Goal: Task Accomplishment & Management: Manage account settings

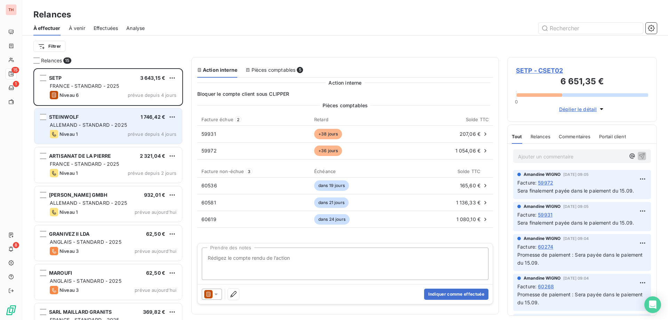
click at [133, 115] on div "STEINWOLF 1 746,42 €" at bounding box center [113, 117] width 127 height 6
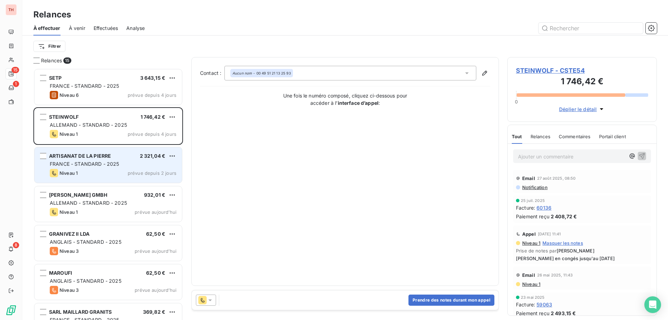
click at [127, 163] on div "FRANCE - STANDARD - 2025" at bounding box center [113, 163] width 127 height 7
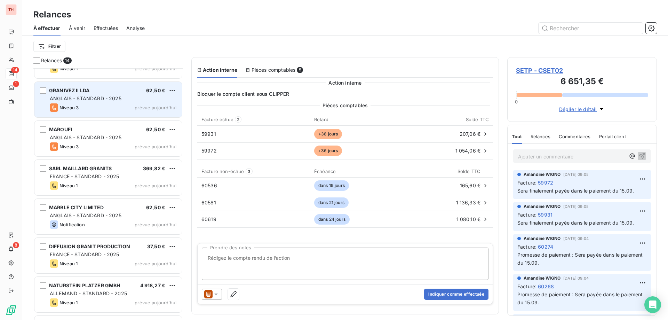
scroll to position [140, 0]
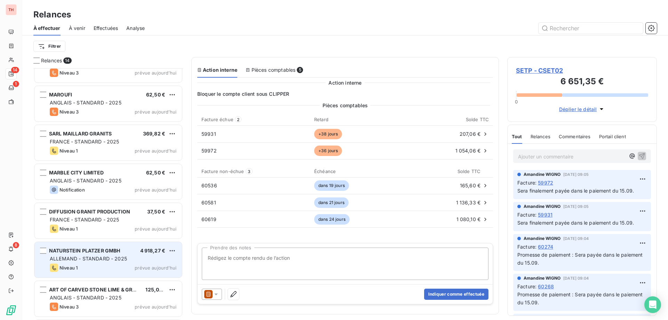
click at [128, 260] on div "ALLEMAND - STANDARD - 2025" at bounding box center [113, 258] width 127 height 7
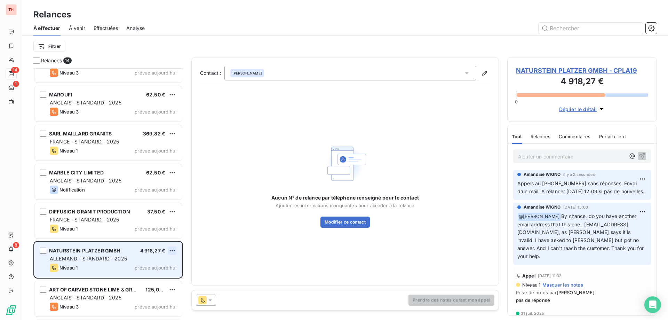
click at [174, 251] on html "TH 14 1 8 Relances À effectuer À venir Effectuées Analyse Filtrer Relances 14 S…" at bounding box center [334, 160] width 668 height 320
click at [156, 264] on div "Replanifier cette action" at bounding box center [142, 264] width 62 height 11
select select "8"
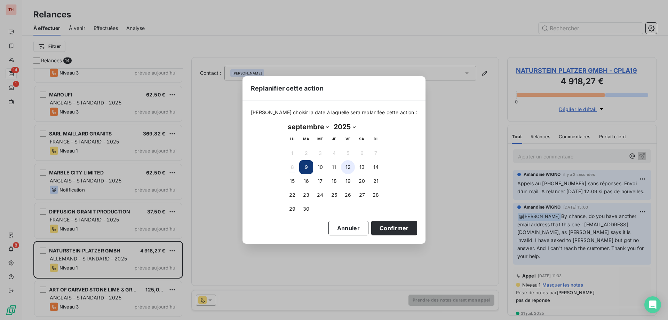
click at [351, 170] on button "12" at bounding box center [348, 167] width 14 height 14
click at [381, 229] on button "Confirmer" at bounding box center [394, 228] width 46 height 15
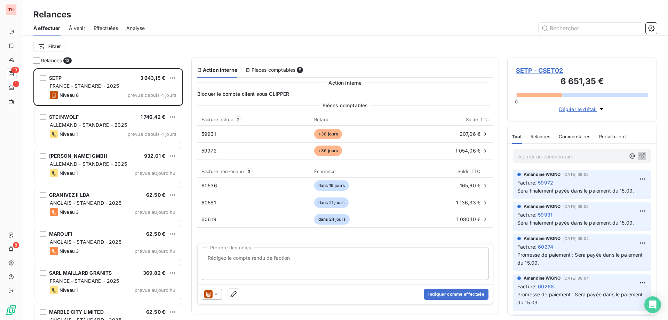
click at [172, 77] on html "TH 13 1 8 Relances À effectuer À venir Effectuées Analyse Filtrer Relances 13 S…" at bounding box center [334, 160] width 668 height 320
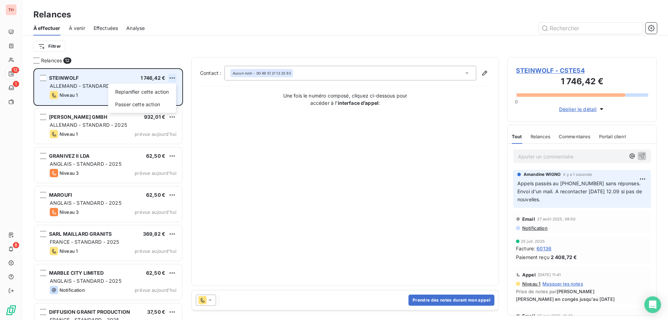
click at [170, 79] on html "TH 12 1 8 Relances À effectuer À venir Effectuées Analyse Filtrer Relances 12 S…" at bounding box center [334, 160] width 668 height 320
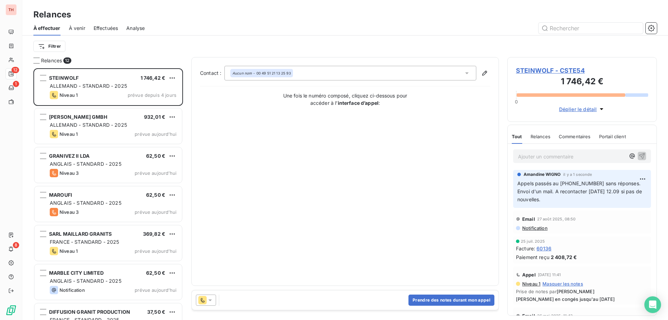
click at [172, 79] on html "TH 12 1 8 Relances À effectuer À venir Effectuées Analyse Filtrer Relances 12 S…" at bounding box center [334, 160] width 668 height 320
click at [157, 94] on div "Replanifier cette action" at bounding box center [142, 91] width 62 height 11
select select "8"
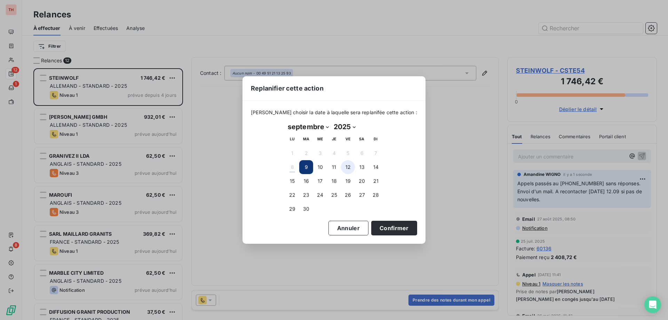
drag, startPoint x: 351, startPoint y: 163, endPoint x: 352, endPoint y: 167, distance: 4.5
click at [351, 162] on button "12" at bounding box center [348, 167] width 14 height 14
click at [374, 221] on button "Confirmer" at bounding box center [394, 228] width 46 height 15
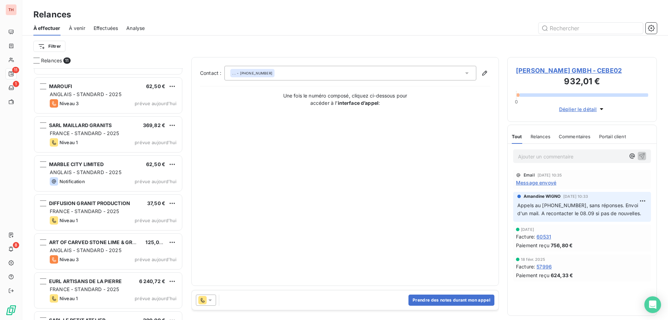
scroll to position [105, 0]
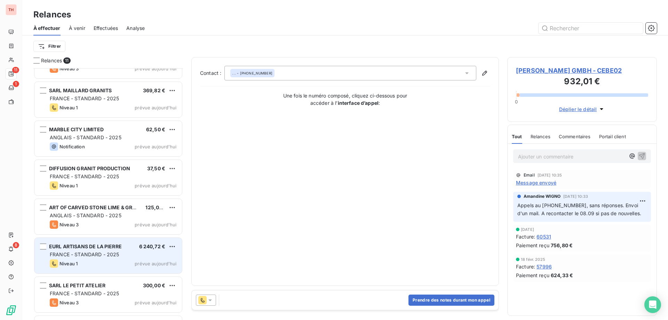
click at [125, 262] on div "Niveau 1 prévue aujourd’hui" at bounding box center [113, 263] width 127 height 8
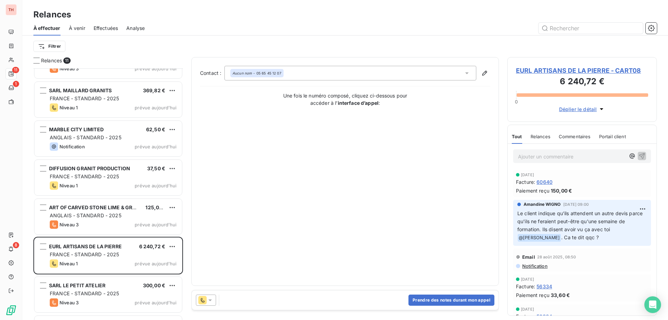
click at [171, 245] on html "TH 11 1 8 Relances À effectuer À venir Effectuées Analyse Filtrer Relances 11 G…" at bounding box center [334, 160] width 668 height 320
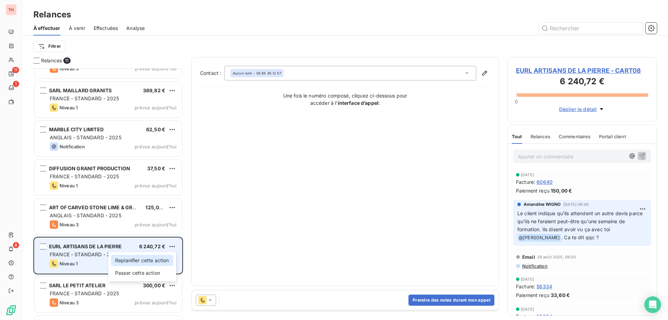
drag, startPoint x: 153, startPoint y: 258, endPoint x: 165, endPoint y: 256, distance: 12.4
click at [153, 258] on div "Replanifier cette action" at bounding box center [142, 260] width 62 height 11
select select "8"
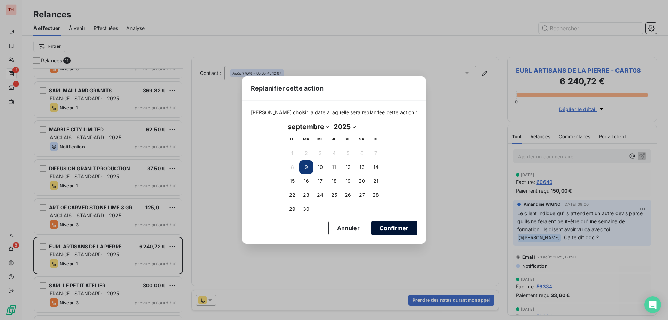
click at [386, 224] on button "Confirmer" at bounding box center [394, 228] width 46 height 15
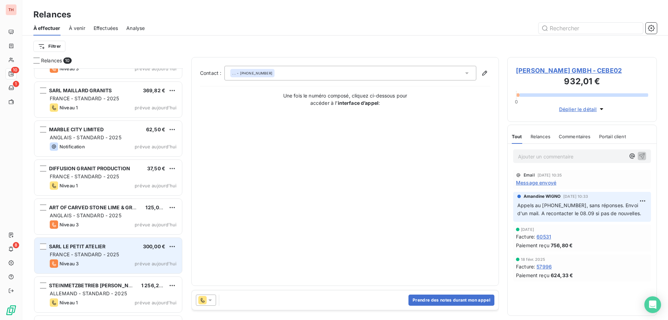
scroll to position [139, 0]
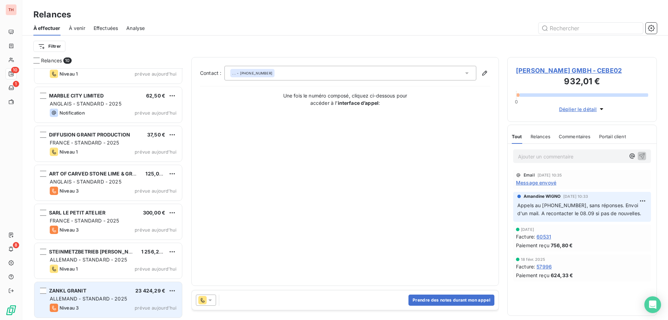
click at [125, 290] on div "ZANKL GRANIT 23 424,29 €" at bounding box center [113, 291] width 127 height 6
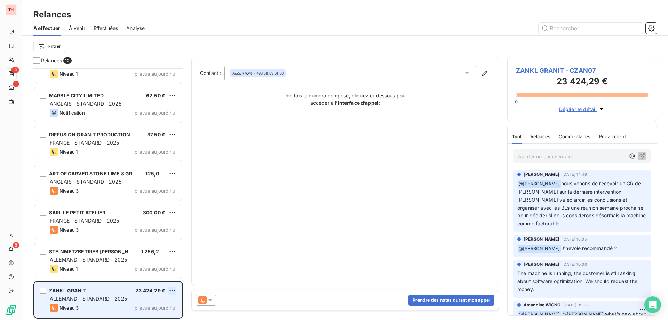
click at [172, 289] on html "TH 10 1 8 Relances À effectuer À venir Effectuées Analyse Filtrer Relances 10 M…" at bounding box center [334, 160] width 668 height 320
click at [162, 266] on div "Replanifier cette action" at bounding box center [142, 264] width 62 height 11
select select "8"
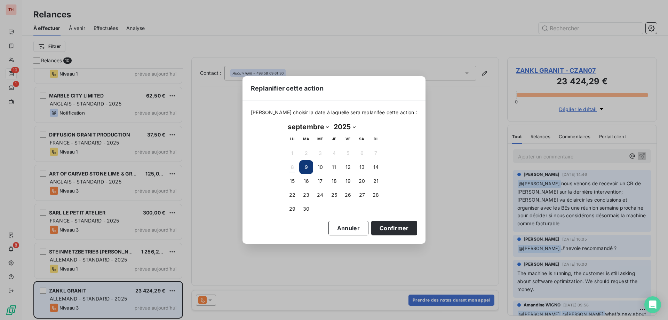
click at [347, 229] on button "Annuler" at bounding box center [349, 228] width 40 height 15
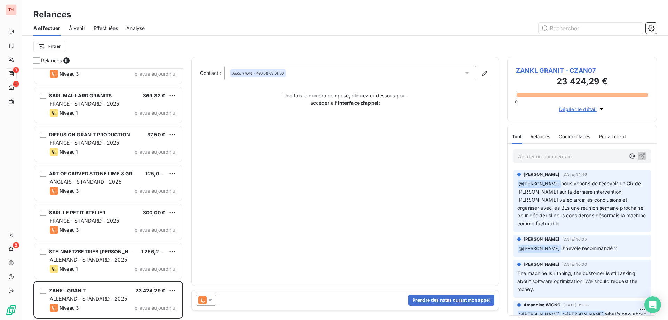
scroll to position [99, 0]
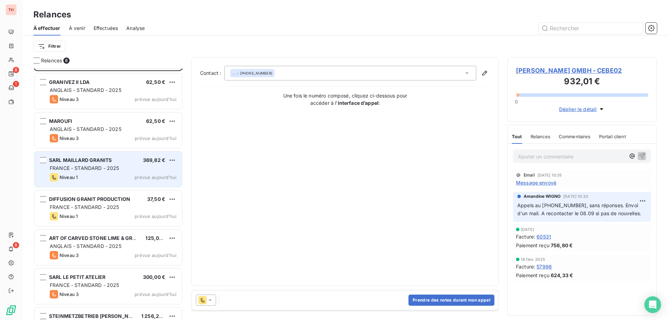
scroll to position [61, 0]
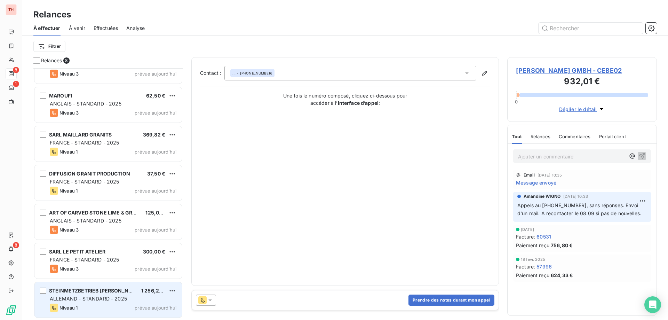
click at [136, 301] on div "ALLEMAND - STANDARD - 2025" at bounding box center [113, 298] width 127 height 7
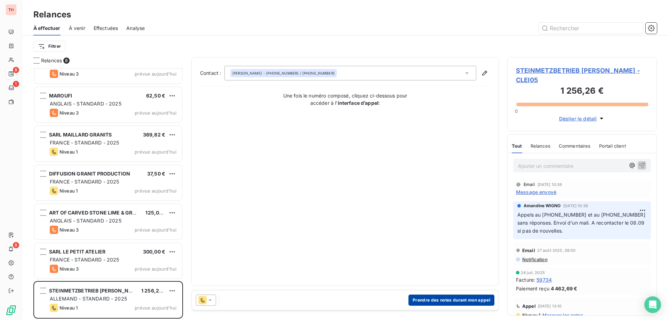
click at [426, 301] on button "Prendre des notes durant mon appel" at bounding box center [452, 300] width 86 height 11
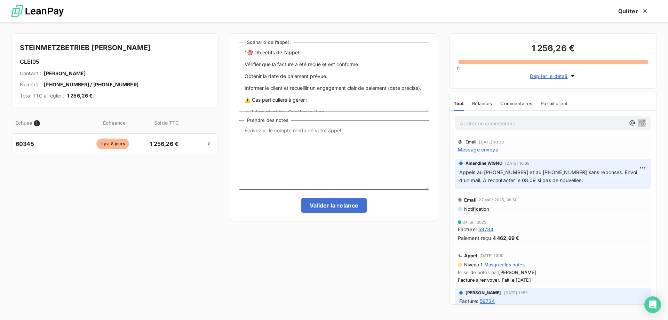
click at [278, 138] on textarea "Prendre des notes" at bounding box center [334, 155] width 190 height 70
paste textarea "Lignes par page 25 Précédent 1 Suivant Historique Tout Relances Commentaires Po…"
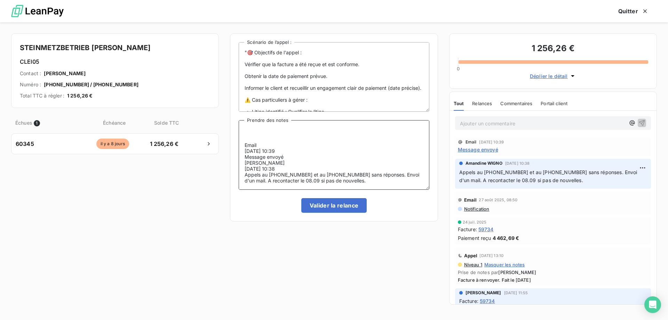
drag, startPoint x: 290, startPoint y: 172, endPoint x: 242, endPoint y: 127, distance: 65.8
click at [241, 127] on textarea "Lignes par page 25 Précédent 1 Suivant Historique Tout Relances Commentaires Po…" at bounding box center [334, 155] width 190 height 70
drag, startPoint x: 267, startPoint y: 164, endPoint x: 236, endPoint y: 123, distance: 51.7
click at [236, 123] on div ""🎯 Objectifs de l'appel : Vérifier que la facture a été reçue et est conforme. …" at bounding box center [334, 127] width 208 height 188
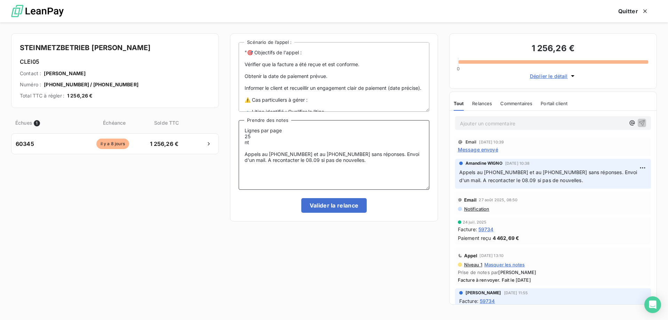
scroll to position [0, 0]
drag, startPoint x: 259, startPoint y: 152, endPoint x: 234, endPoint y: 119, distance: 42.3
click at [233, 119] on div ""🎯 Objectifs de l'appel : Vérifier que la facture a été reçue et est conforme. …" at bounding box center [334, 127] width 208 height 188
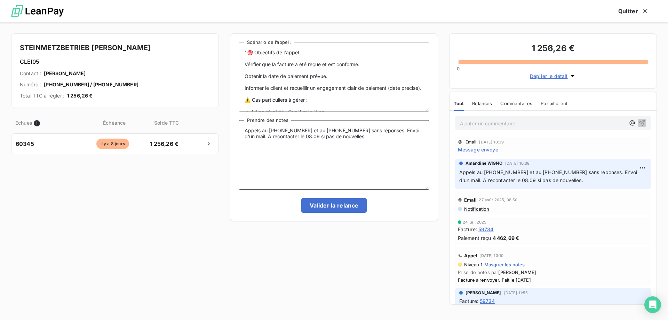
click at [407, 131] on textarea "Appels au [PHONE_NUMBER] et au [PHONE_NUMBER] sans réponses. Envoi d'un mail. A…" at bounding box center [334, 155] width 190 height 70
click at [283, 137] on textarea "Appels au [PHONE_NUMBER] et au [PHONE_NUMBER] sans réponses. Envoi d'un mail. A…" at bounding box center [334, 155] width 190 height 70
drag, startPoint x: 289, startPoint y: 136, endPoint x: 313, endPoint y: 165, distance: 37.8
click at [289, 136] on textarea "Appels au [PHONE_NUMBER] et au [PHONE_NUMBER] sans réponses. A recontacter le 0…" at bounding box center [334, 155] width 190 height 70
type textarea "Appels au [PHONE_NUMBER] et au [PHONE_NUMBER] sans réponses. A recontacter le 1…"
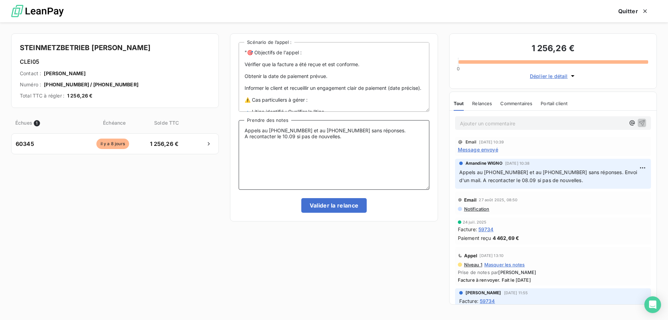
drag, startPoint x: 346, startPoint y: 138, endPoint x: 232, endPoint y: 129, distance: 114.5
click at [233, 129] on div ""🎯 Objectifs de l'appel : Vérifier que la facture a été reçue et est conforme. …" at bounding box center [334, 127] width 208 height 188
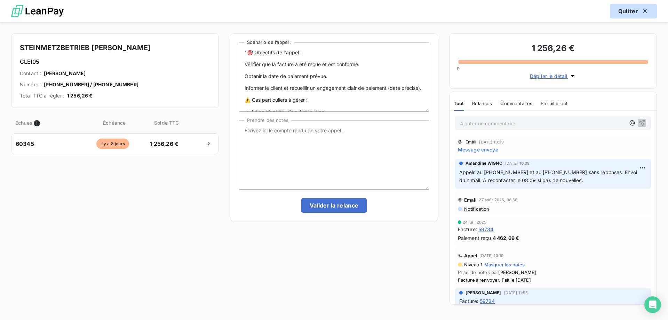
click at [645, 10] on icon "button" at bounding box center [645, 10] width 3 height 3
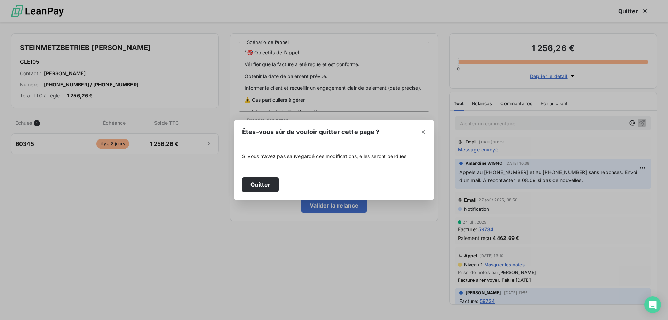
click at [258, 183] on button "Quitter" at bounding box center [260, 184] width 37 height 15
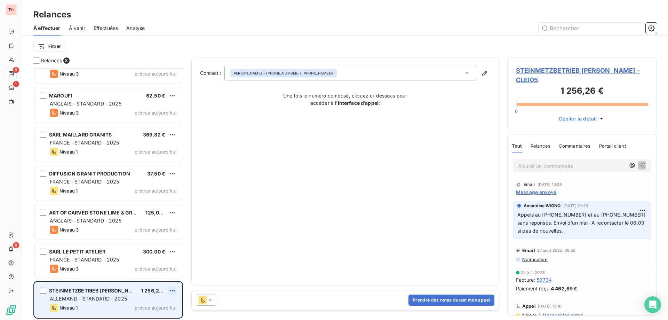
click at [170, 288] on html "TH 8 1 8 Relances À effectuer À venir Effectuées Analyse Filtrer Relances 8 STE…" at bounding box center [334, 160] width 668 height 320
click at [162, 268] on div "Replanifier cette action" at bounding box center [142, 264] width 62 height 11
select select "8"
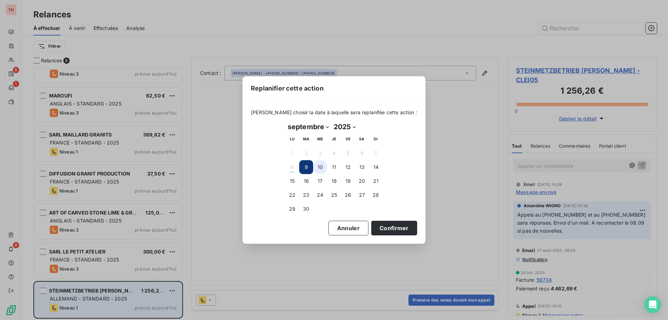
drag, startPoint x: 316, startPoint y: 170, endPoint x: 322, endPoint y: 173, distance: 6.4
click at [316, 170] on button "10" at bounding box center [320, 167] width 14 height 14
drag, startPoint x: 374, startPoint y: 229, endPoint x: 322, endPoint y: 243, distance: 54.0
click at [374, 229] on button "Confirmer" at bounding box center [394, 228] width 46 height 15
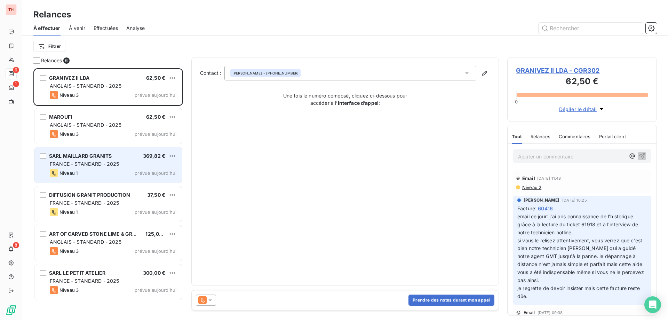
click at [123, 168] on div "SARL MAILLARD GRANITS 369,82 € [GEOGRAPHIC_DATA] - STANDARD - 2025 Niveau 1 pré…" at bounding box center [108, 165] width 148 height 36
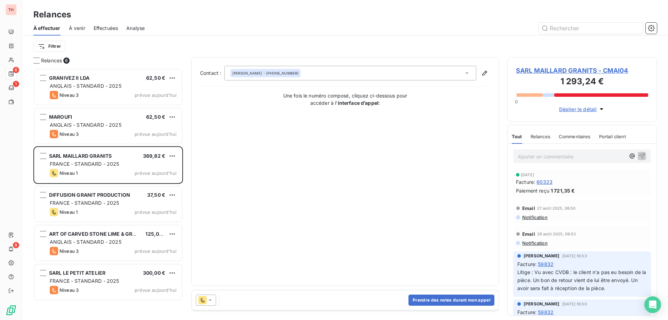
click at [52, 47] on html "TH 6 1 8 Relances À effectuer À venir Effectuées Analyse Filtrer Relances 6 GRA…" at bounding box center [334, 160] width 668 height 320
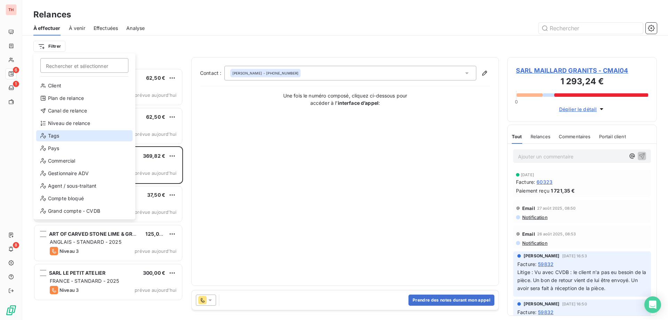
click at [73, 135] on div "Tags" at bounding box center [84, 135] width 96 height 11
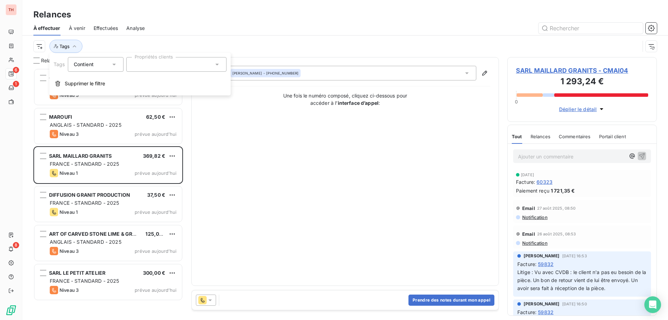
click at [147, 65] on div at bounding box center [176, 64] width 100 height 15
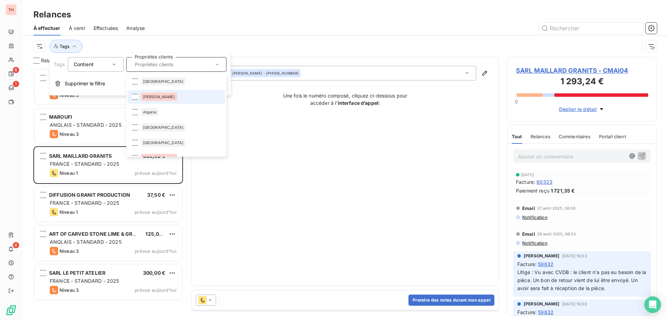
click at [147, 95] on span "[PERSON_NAME]" at bounding box center [159, 97] width 32 height 4
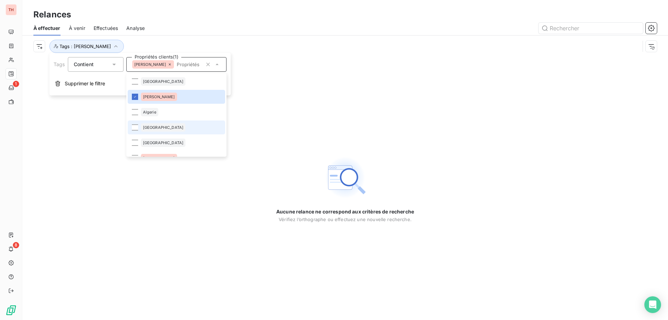
scroll to position [35, 0]
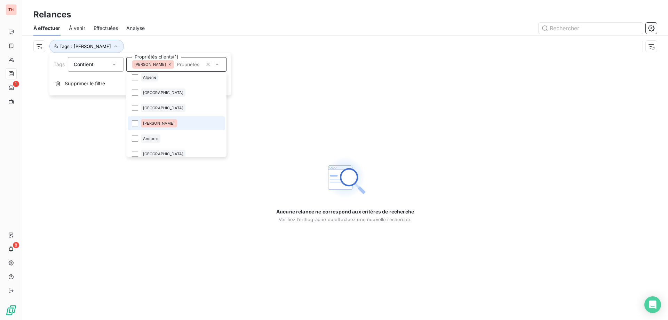
click at [158, 124] on span "[PERSON_NAME]" at bounding box center [159, 123] width 32 height 4
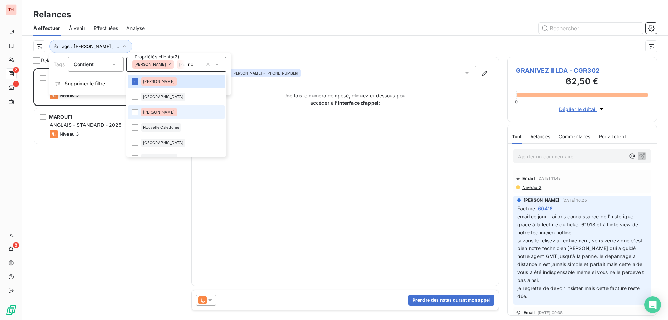
type input "no"
click at [173, 115] on li "[PERSON_NAME]" at bounding box center [176, 112] width 97 height 14
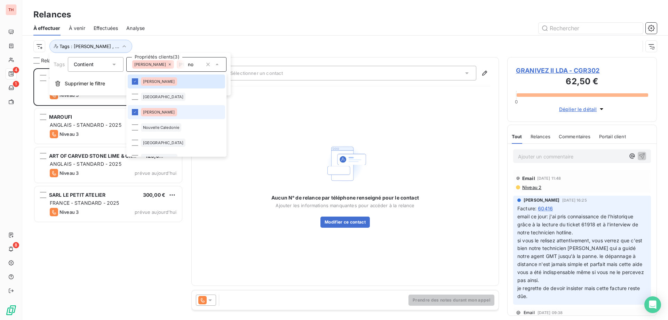
scroll to position [246, 144]
click at [132, 233] on div "GRANIVEZ II LDA 62,50 € ANGLAIS - STANDARD - 2025 Niveau 3 prévue [DATE] MAROUF…" at bounding box center [108, 194] width 150 height 252
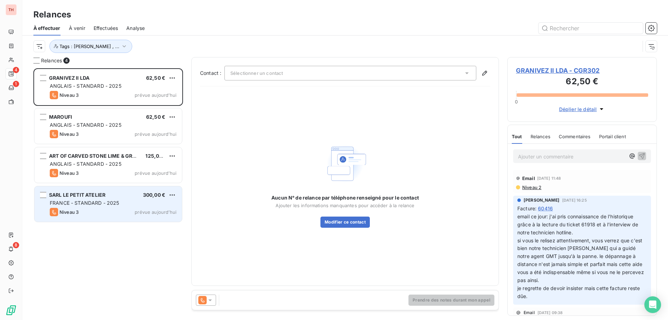
click at [123, 204] on div "FRANCE - STANDARD - 2025" at bounding box center [113, 202] width 127 height 7
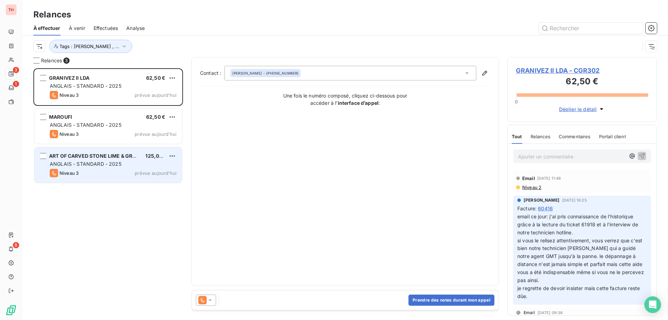
click at [135, 167] on div "ART OF CARVED STONE LIME & GRANITE 125,00 € ANGLAIS - STANDARD - 2025 Niveau 3 …" at bounding box center [108, 165] width 148 height 36
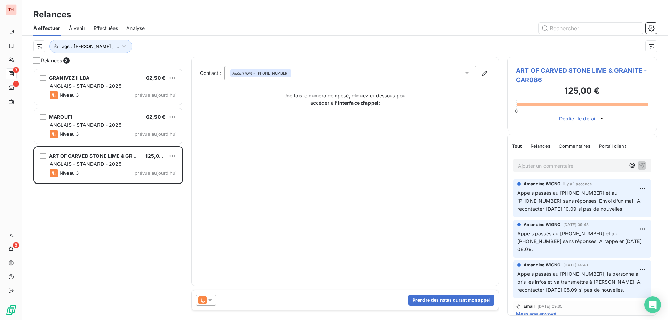
click at [171, 153] on html "TH 3 1 8 Relances À effectuer À venir Effectuées Analyse Tags : [PERSON_NAME] ,…" at bounding box center [334, 160] width 668 height 320
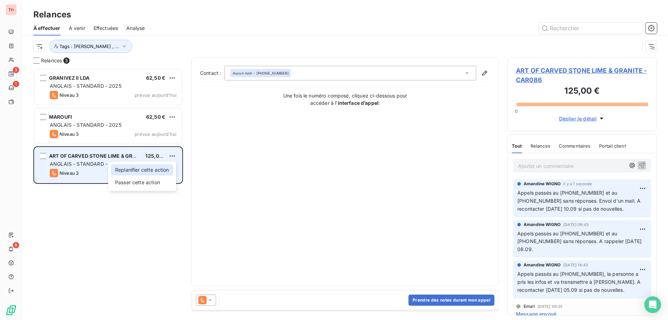
click at [156, 169] on div "Replanifier cette action" at bounding box center [142, 169] width 62 height 11
select select "8"
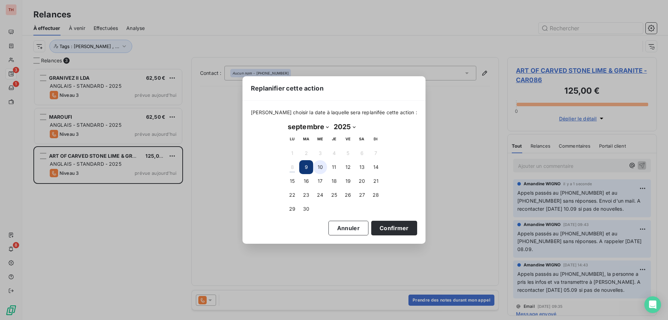
click at [318, 170] on button "10" at bounding box center [320, 167] width 14 height 14
click at [381, 229] on button "Confirmer" at bounding box center [394, 228] width 46 height 15
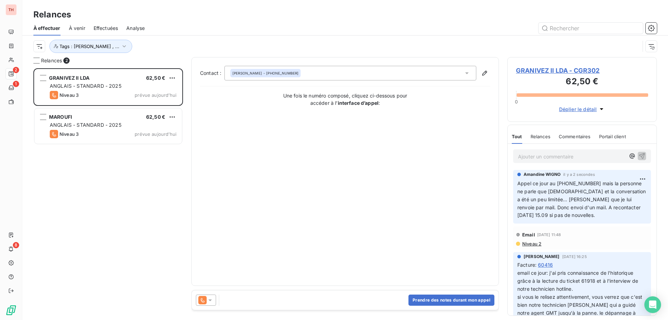
click at [172, 76] on html "TH 2 1 8 Relances À effectuer À venir Effectuées Analyse Tags : [PERSON_NAME] ,…" at bounding box center [334, 160] width 668 height 320
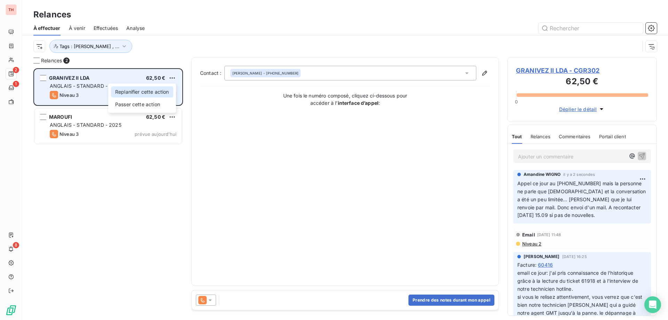
drag, startPoint x: 168, startPoint y: 92, endPoint x: 174, endPoint y: 94, distance: 6.2
click at [168, 92] on div "Replanifier cette action" at bounding box center [142, 91] width 62 height 11
select select "8"
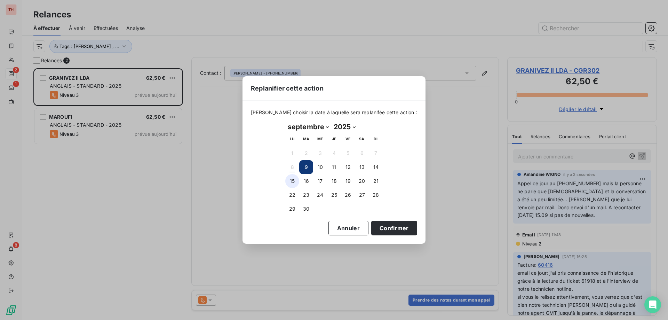
click at [294, 180] on button "15" at bounding box center [292, 181] width 14 height 14
drag, startPoint x: 378, startPoint y: 226, endPoint x: 321, endPoint y: 212, distance: 58.0
click at [378, 226] on button "Confirmer" at bounding box center [394, 228] width 46 height 15
